Goal: Answer question/provide support: Share knowledge or assist other users

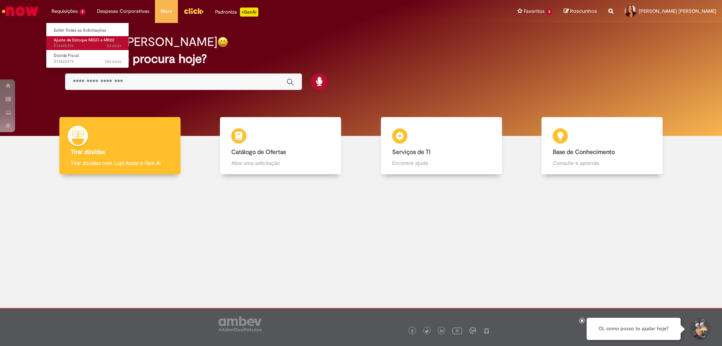
click at [82, 46] on span "3d atrás 3 dias atrás R13445396" at bounding box center [88, 46] width 68 height 6
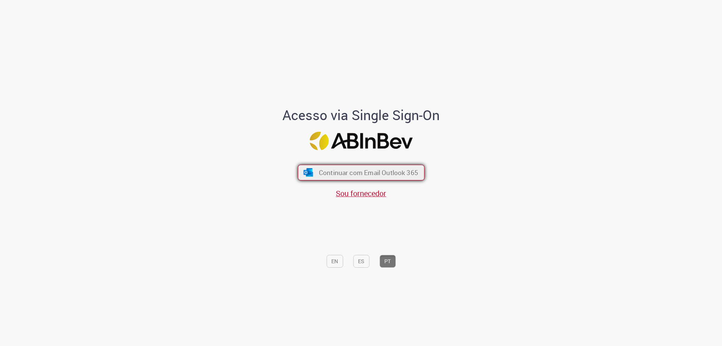
click at [313, 172] on button "Continuar com Email Outlook 365" at bounding box center [361, 173] width 127 height 16
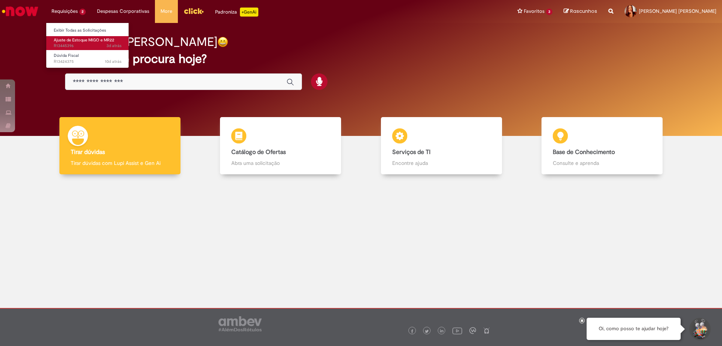
click at [74, 44] on span "3d atrás 3 dias atrás R13445396" at bounding box center [88, 46] width 68 height 6
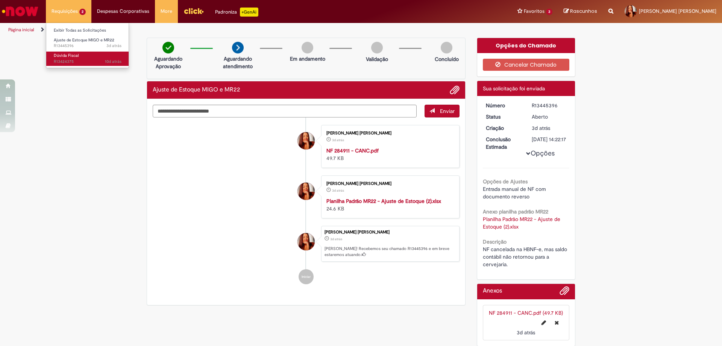
click at [71, 52] on link "Dúvida Fiscal 10d atrás 10 dias atrás R13424375" at bounding box center [87, 59] width 83 height 14
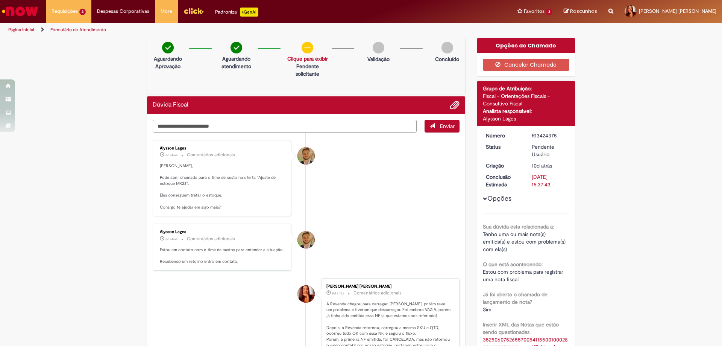
click at [233, 127] on textarea "Digite sua mensagem aqui..." at bounding box center [285, 126] width 264 height 13
type textarea "**********"
